Goal: Information Seeking & Learning: Learn about a topic

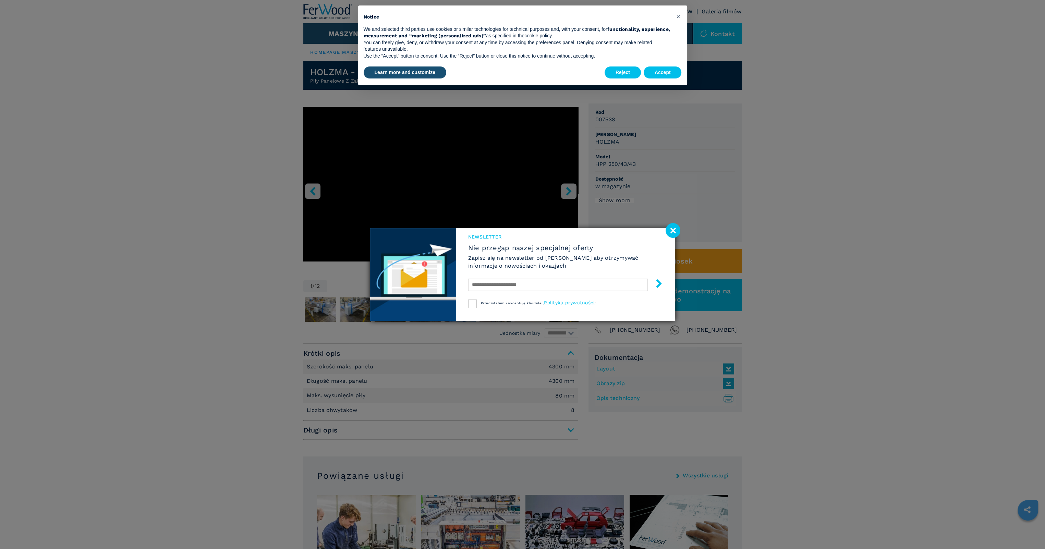
click at [679, 230] on image at bounding box center [673, 230] width 15 height 15
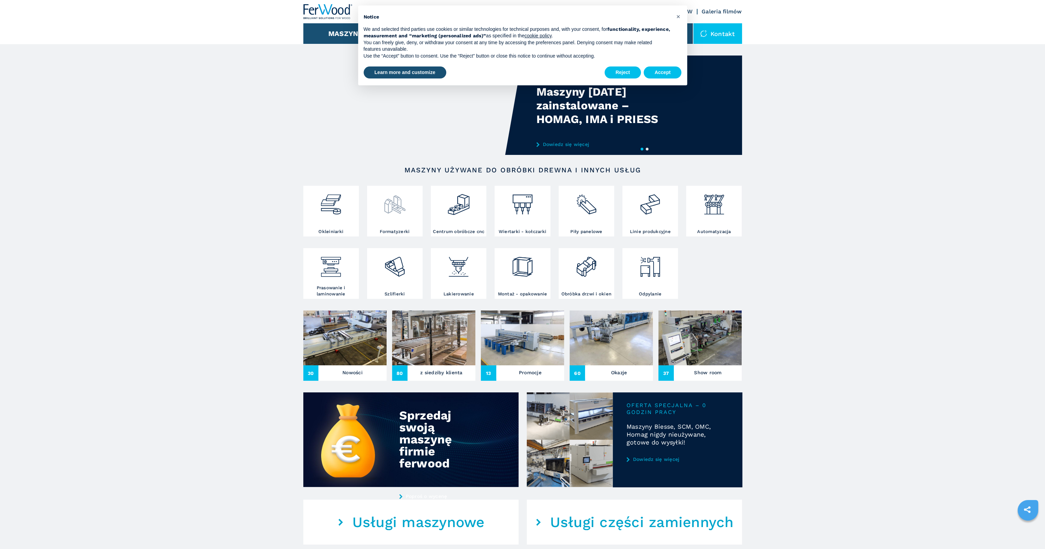
click at [403, 218] on div at bounding box center [395, 207] width 52 height 41
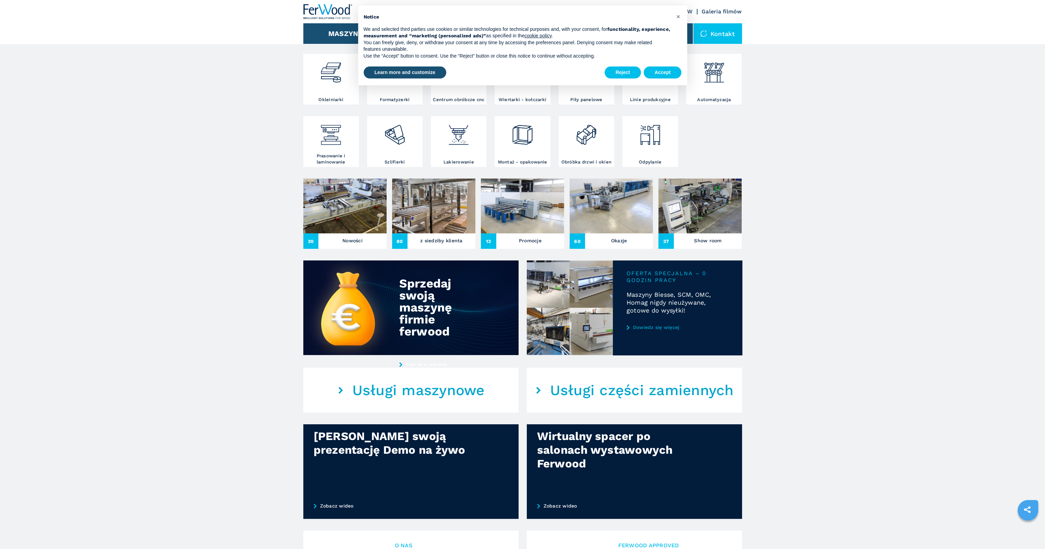
scroll to position [69, 0]
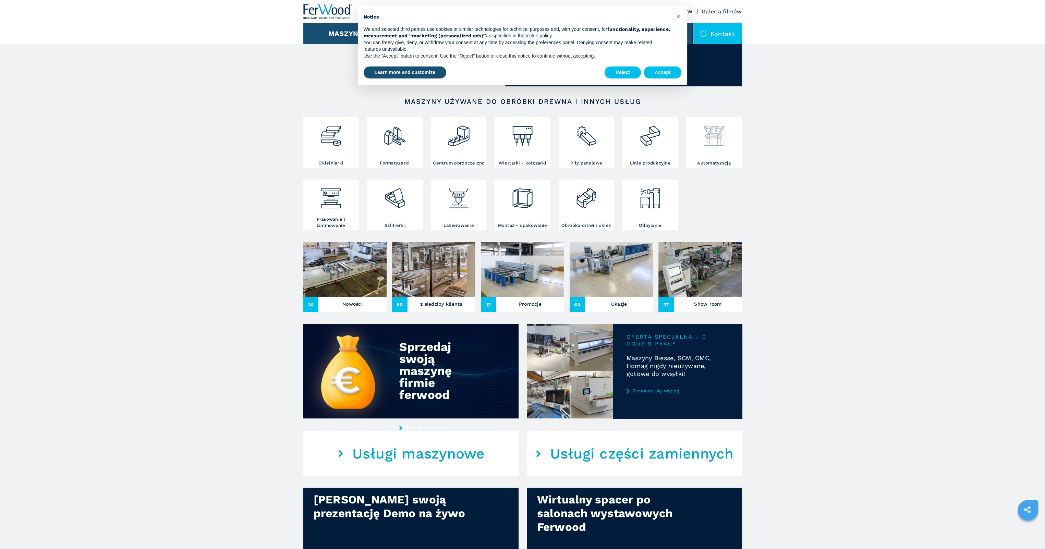
click at [709, 148] on div at bounding box center [714, 139] width 52 height 41
click at [536, 208] on div at bounding box center [522, 195] width 52 height 29
click at [650, 202] on img at bounding box center [651, 195] width 24 height 29
click at [602, 138] on div at bounding box center [586, 133] width 52 height 29
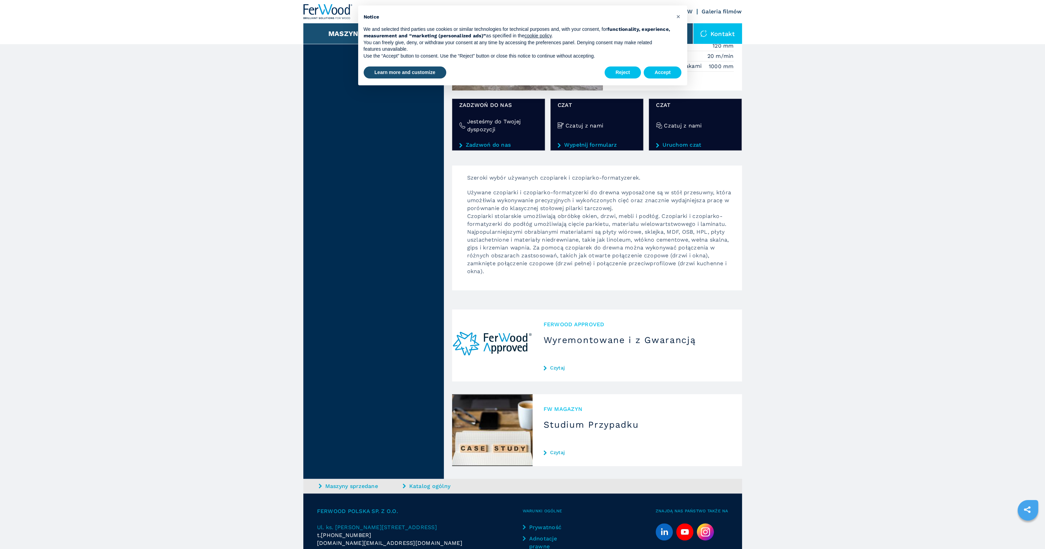
scroll to position [721, 0]
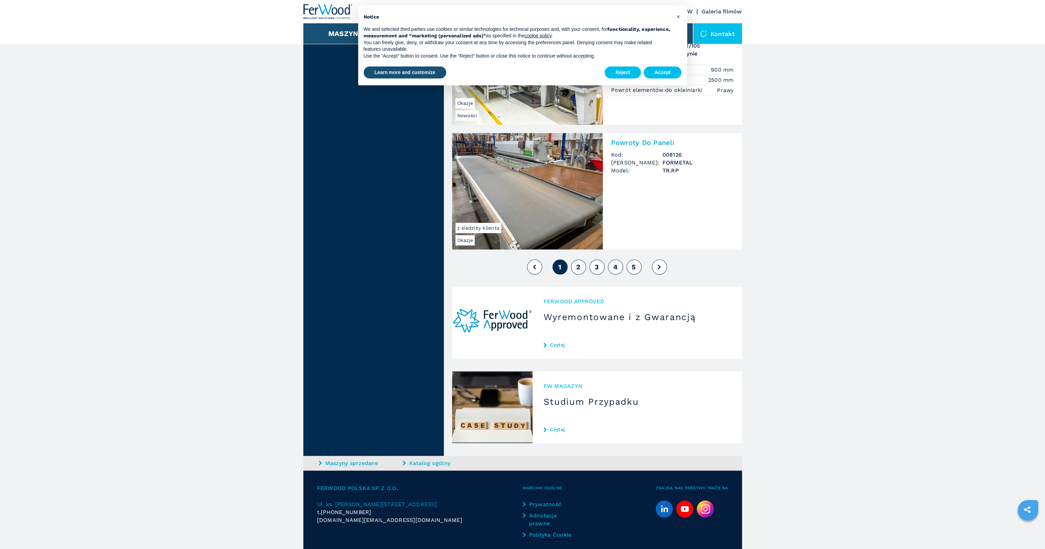
scroll to position [1493, 0]
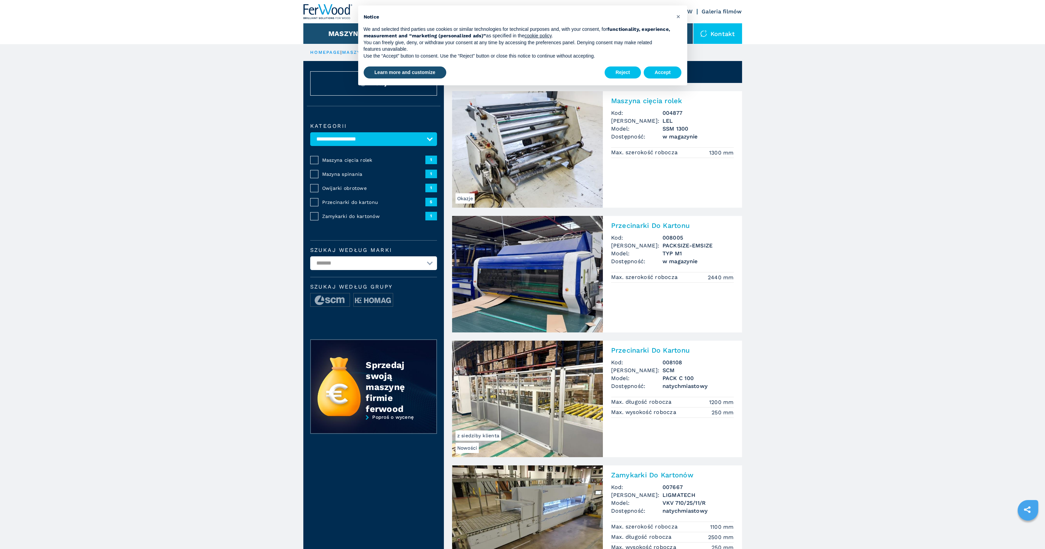
click at [623, 99] on h2 "Maszyna cięcia rolek" at bounding box center [672, 101] width 123 height 8
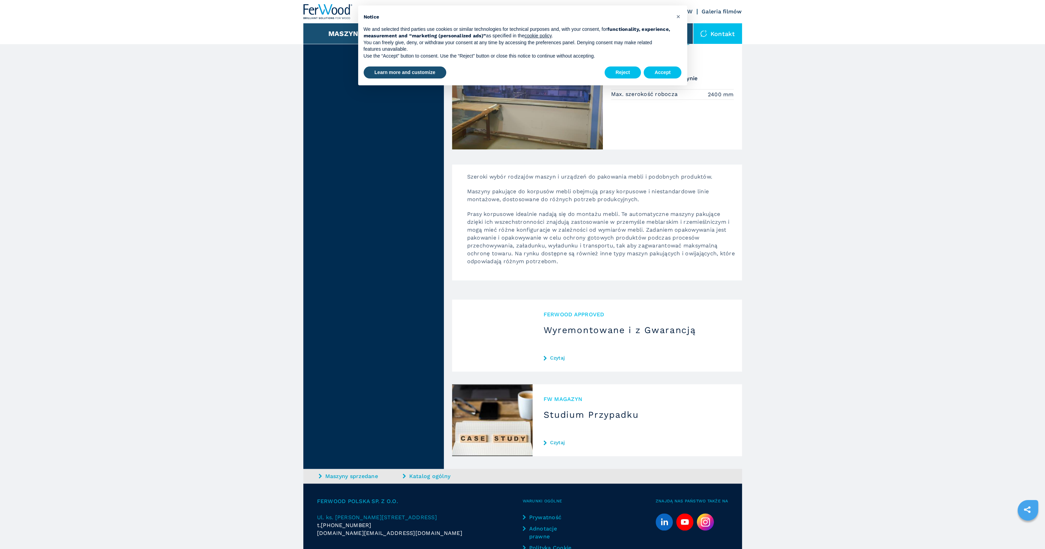
scroll to position [1211, 0]
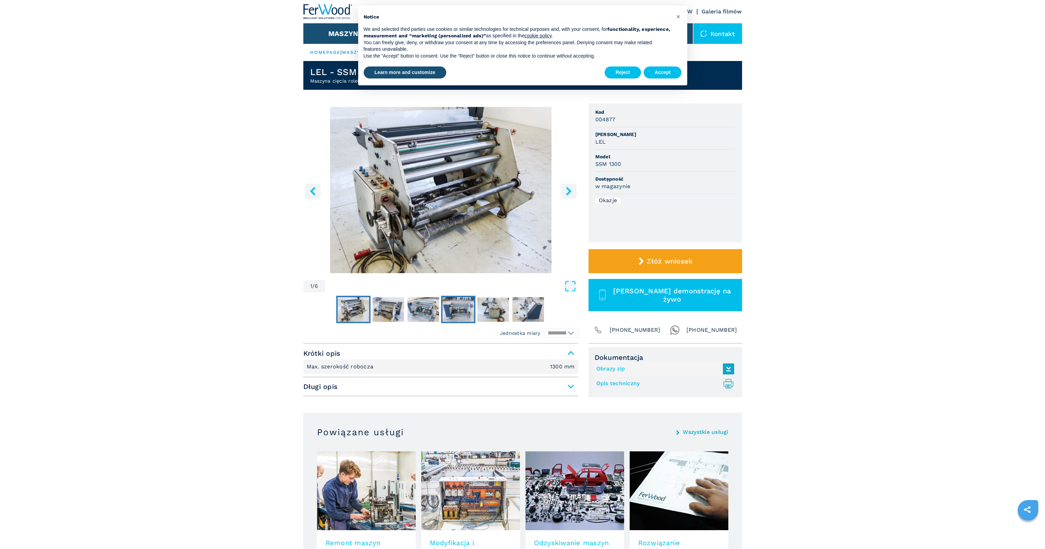
click at [462, 307] on img "Go to Slide 4" at bounding box center [458, 309] width 32 height 25
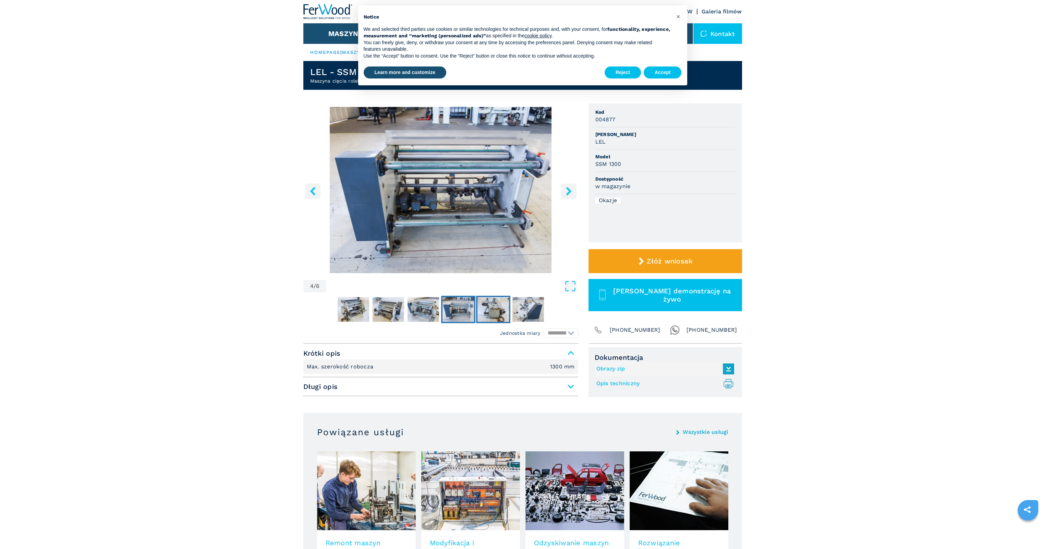
click at [495, 305] on img "Go to Slide 5" at bounding box center [493, 309] width 32 height 25
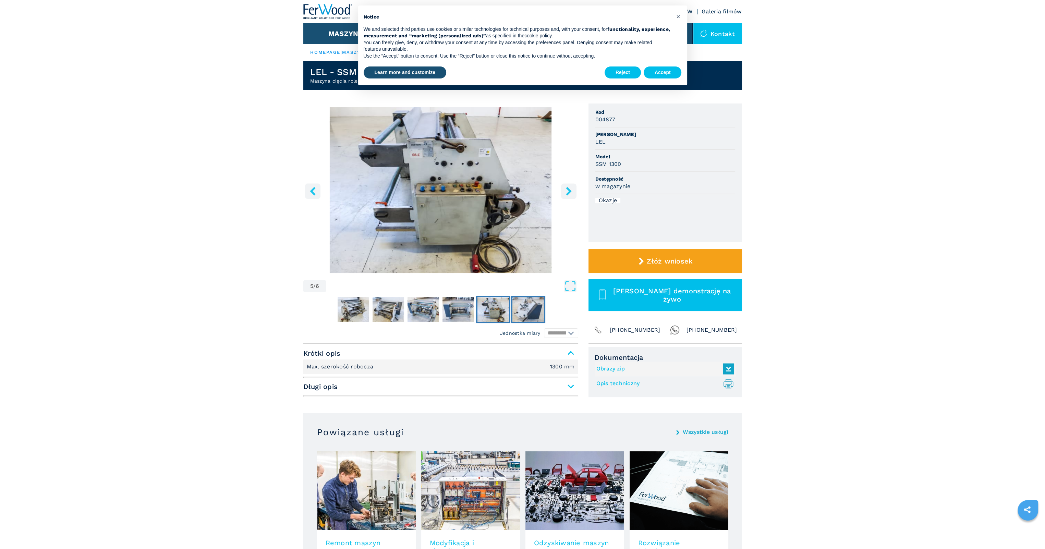
click at [525, 304] on img "Go to Slide 6" at bounding box center [528, 309] width 32 height 25
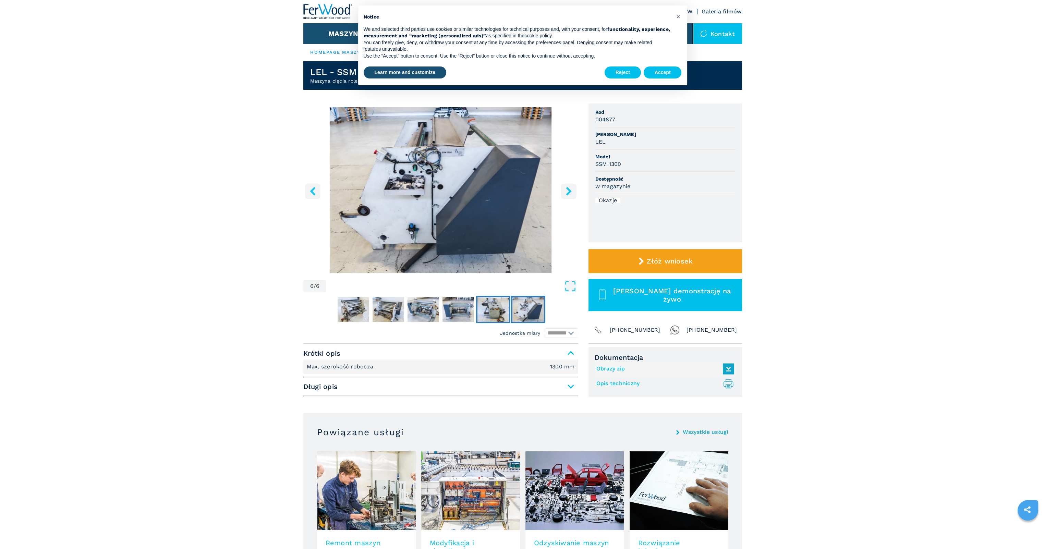
click at [498, 307] on img "Go to Slide 5" at bounding box center [493, 309] width 32 height 25
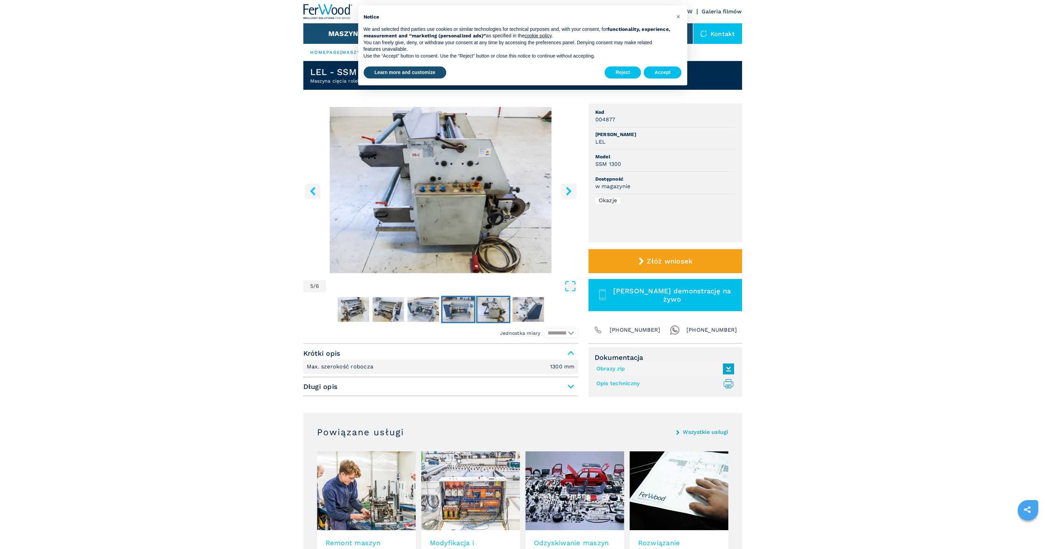
click at [457, 312] on img "Go to Slide 4" at bounding box center [458, 309] width 32 height 25
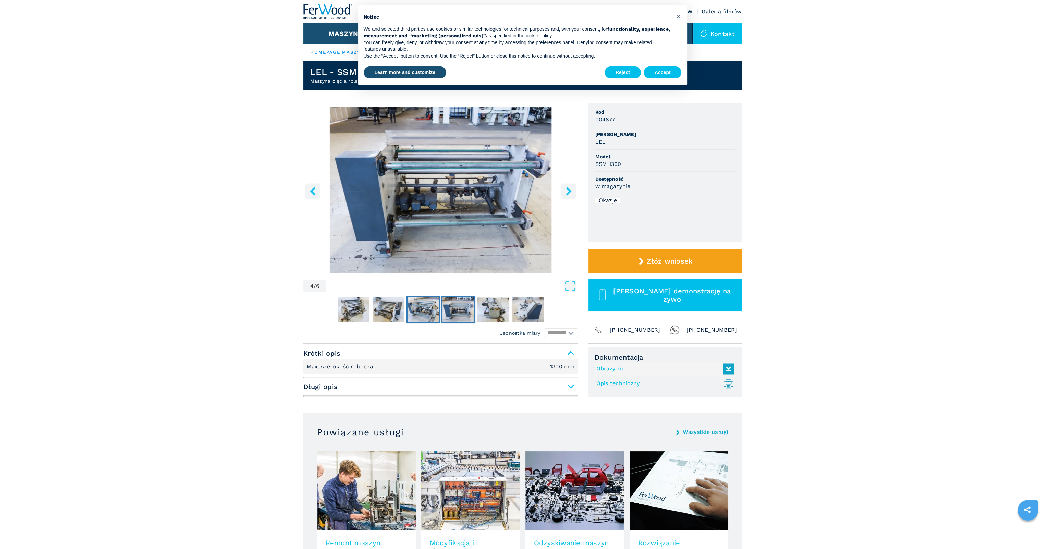
click at [427, 312] on img "Go to Slide 3" at bounding box center [424, 309] width 32 height 25
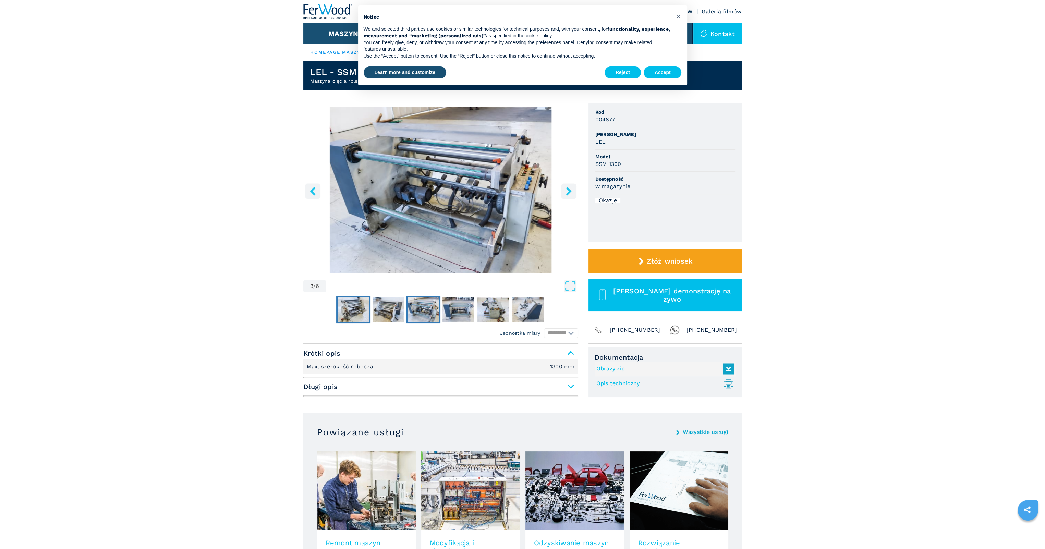
click at [361, 311] on img "Go to Slide 1" at bounding box center [354, 309] width 32 height 25
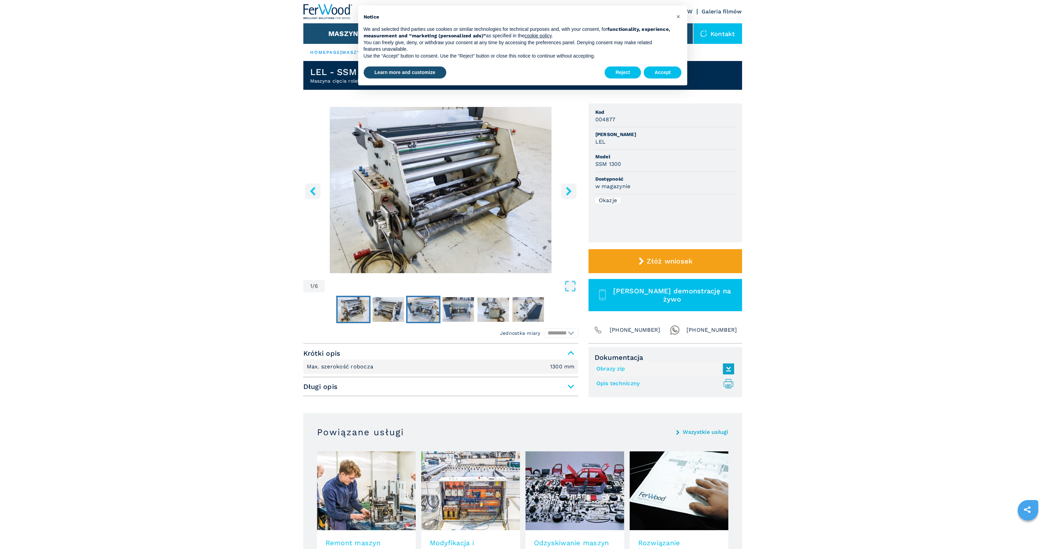
click at [429, 310] on img "Go to Slide 3" at bounding box center [424, 309] width 32 height 25
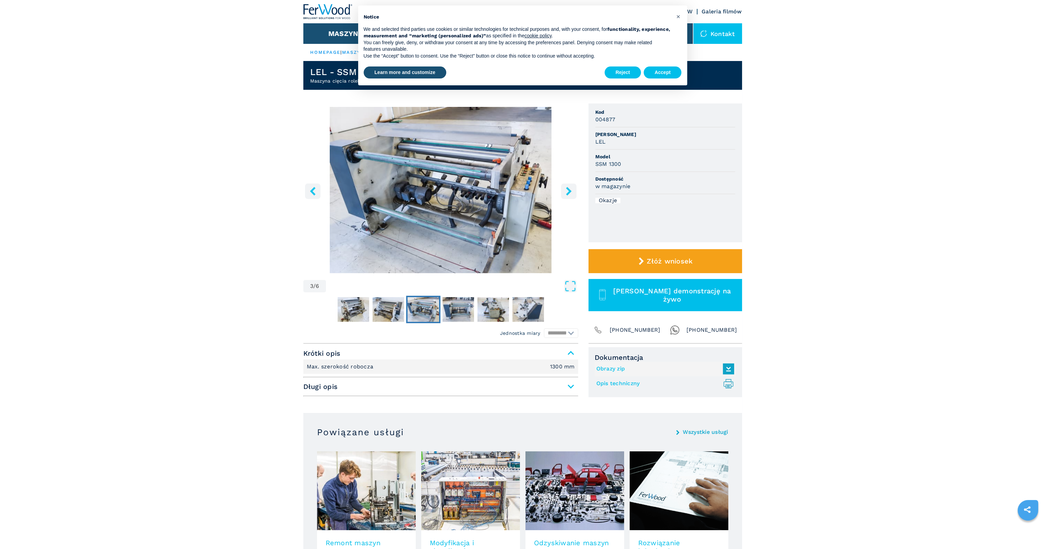
click at [628, 380] on link "Opis techniczny .prefix__st0{stroke-linecap:round;stroke-linejoin:round}.prefix…" at bounding box center [663, 383] width 134 height 11
click at [620, 74] on button "Reject" at bounding box center [623, 72] width 36 height 12
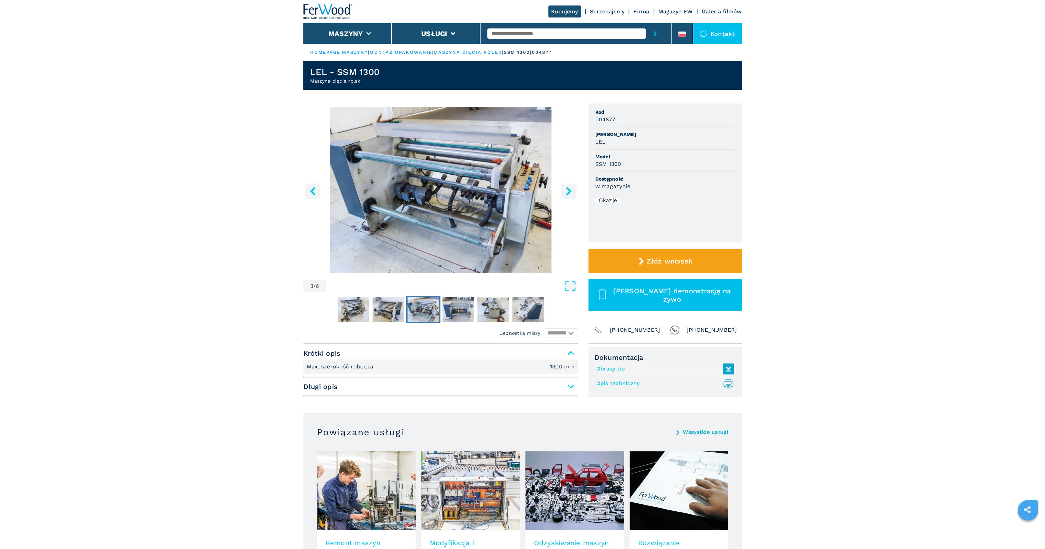
click at [566, 193] on icon "right-button" at bounding box center [568, 191] width 9 height 9
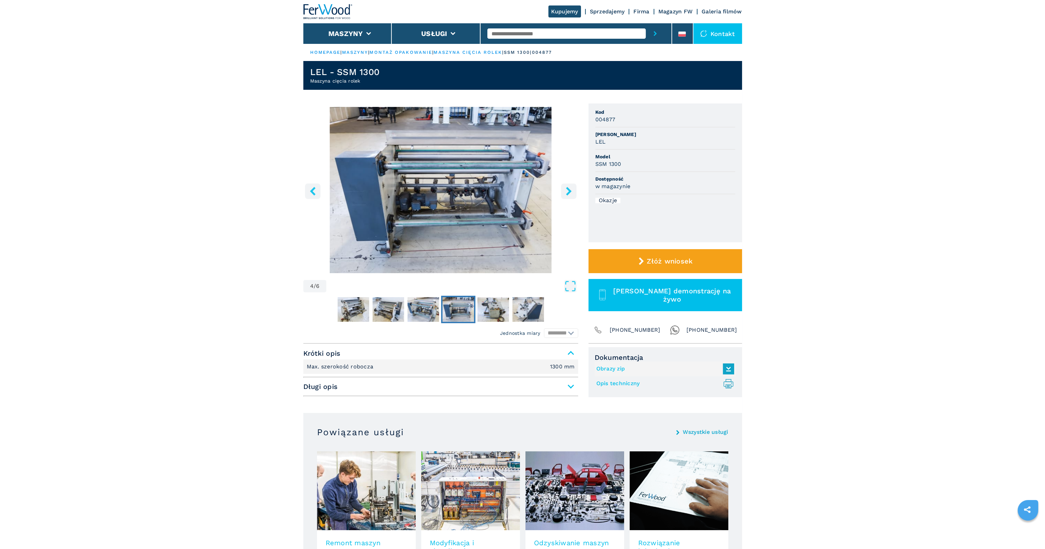
click at [601, 369] on link "Obrazy zip" at bounding box center [663, 368] width 134 height 11
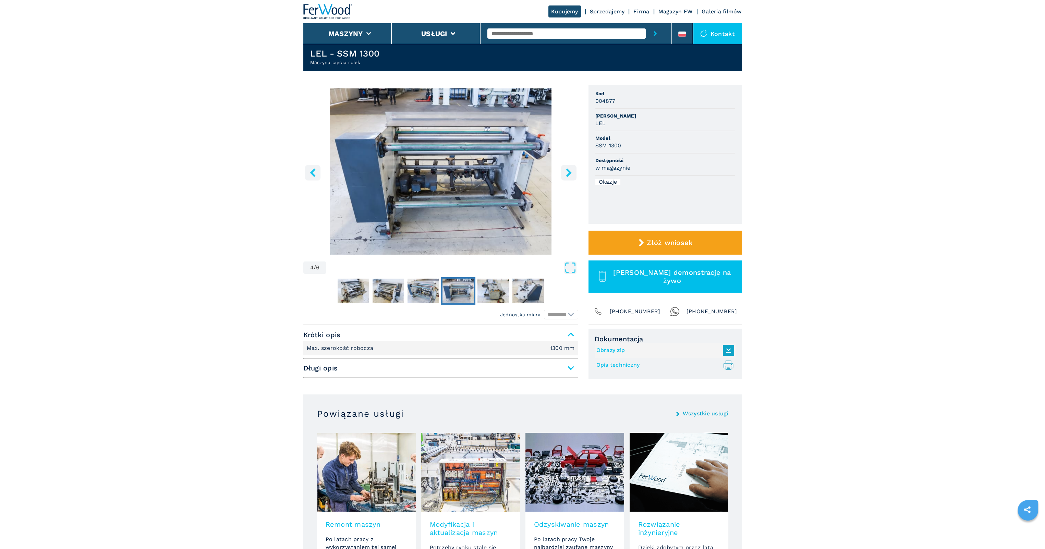
scroll to position [34, 0]
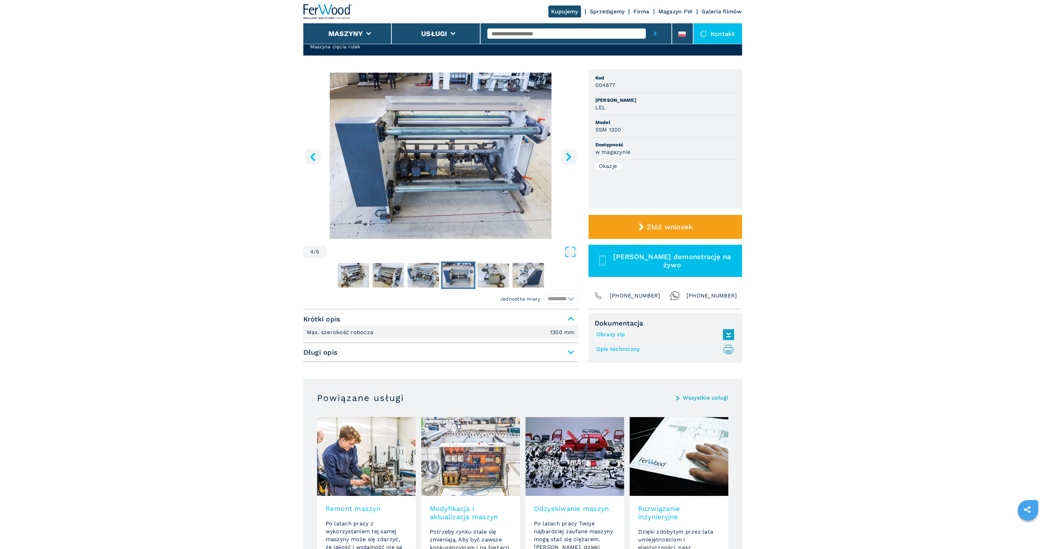
click at [566, 350] on span "Długi opis" at bounding box center [440, 352] width 275 height 12
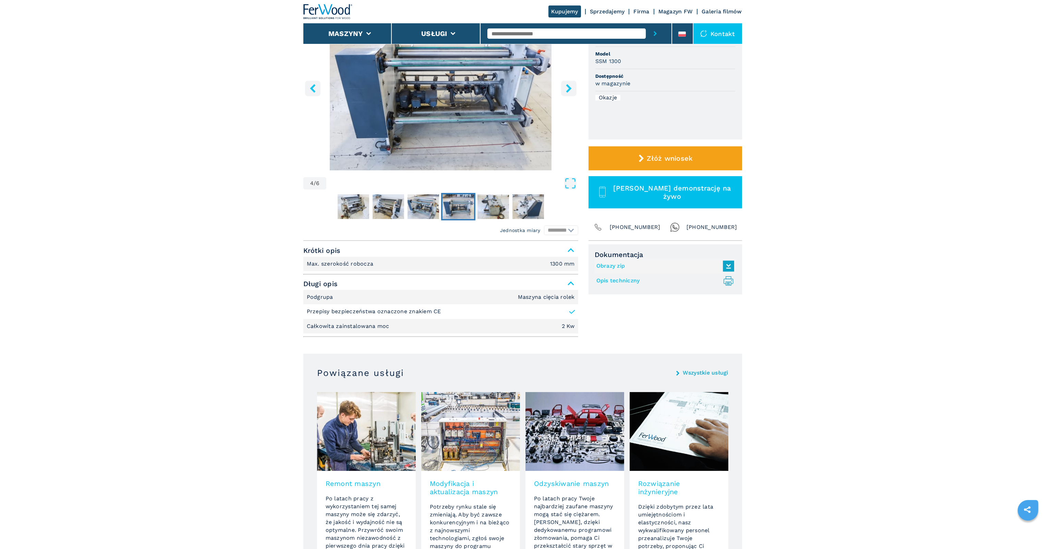
scroll to position [0, 0]
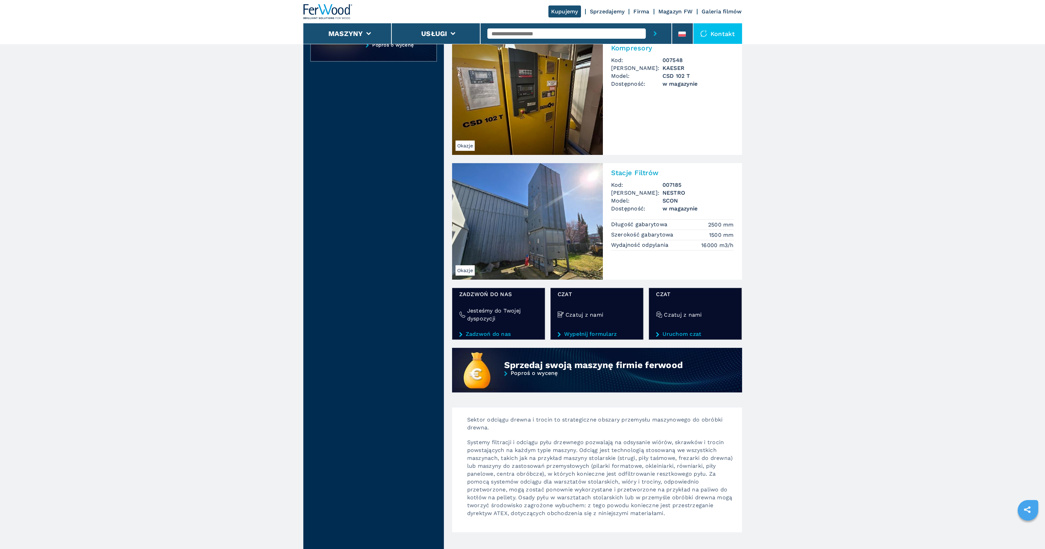
scroll to position [274, 0]
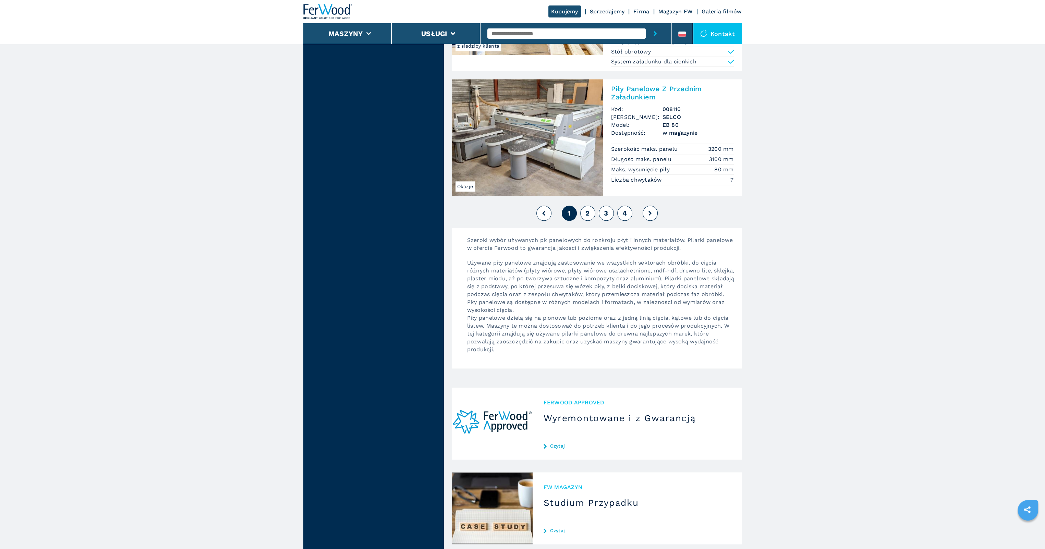
scroll to position [1542, 0]
